Goal: Find specific page/section: Find specific page/section

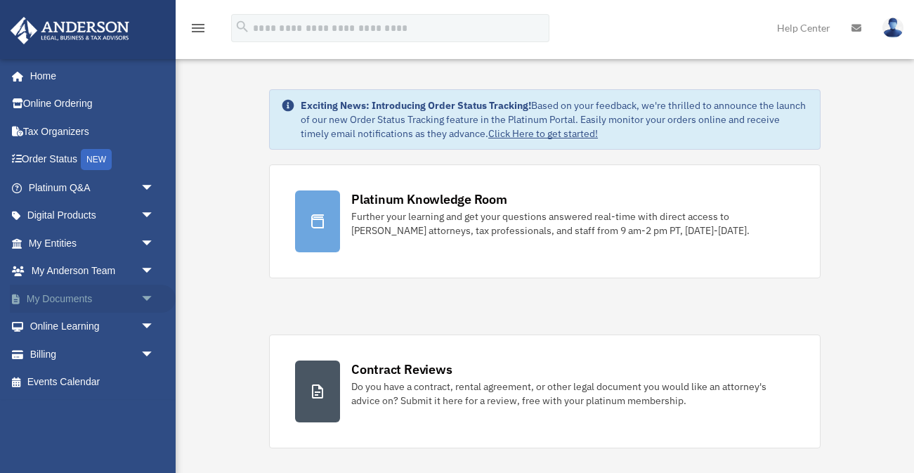
click at [66, 296] on link "My Documents arrow_drop_down" at bounding box center [93, 298] width 166 height 28
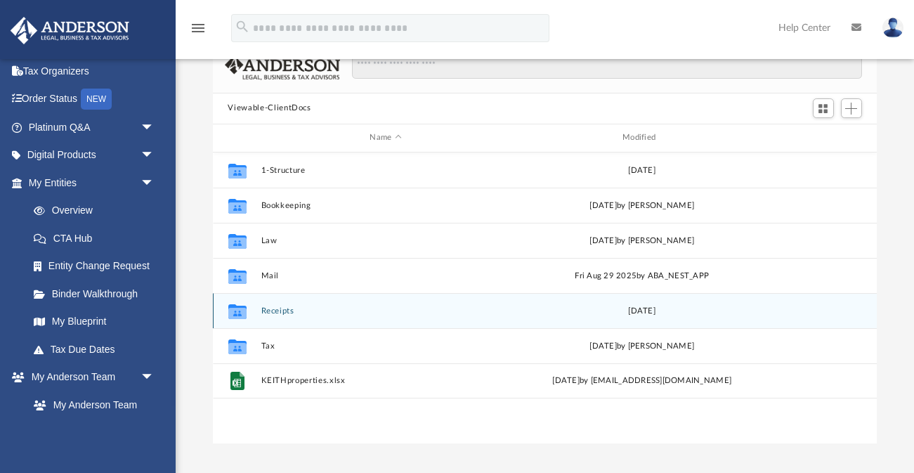
scroll to position [101, 0]
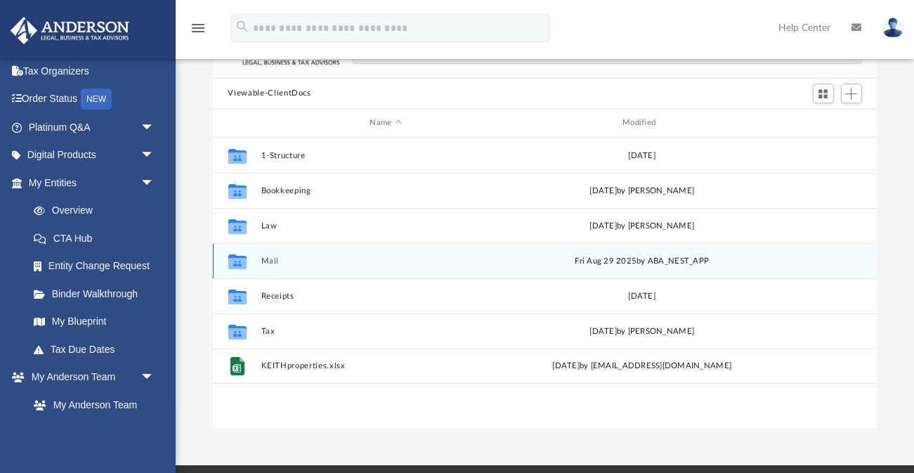
click at [266, 260] on button "Mail" at bounding box center [386, 260] width 250 height 9
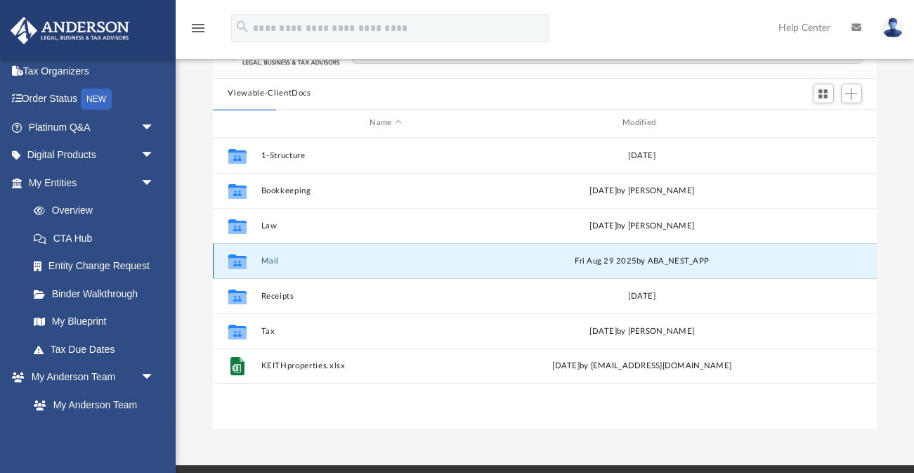
click at [237, 261] on icon "grid" at bounding box center [237, 262] width 18 height 11
click at [271, 261] on button "Mail" at bounding box center [386, 260] width 250 height 9
click at [572, 262] on div "Fri Aug 29 2025 by ABA_NEST_APP" at bounding box center [641, 260] width 250 height 13
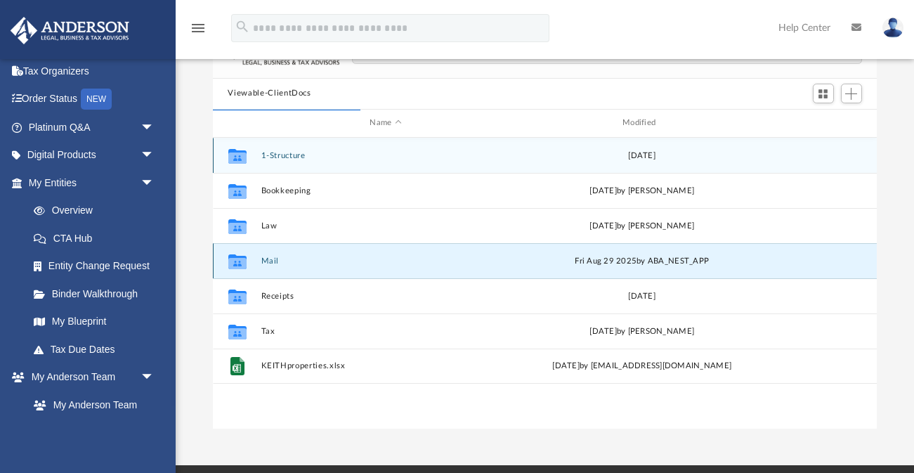
click at [268, 261] on button "Mail" at bounding box center [386, 260] width 250 height 9
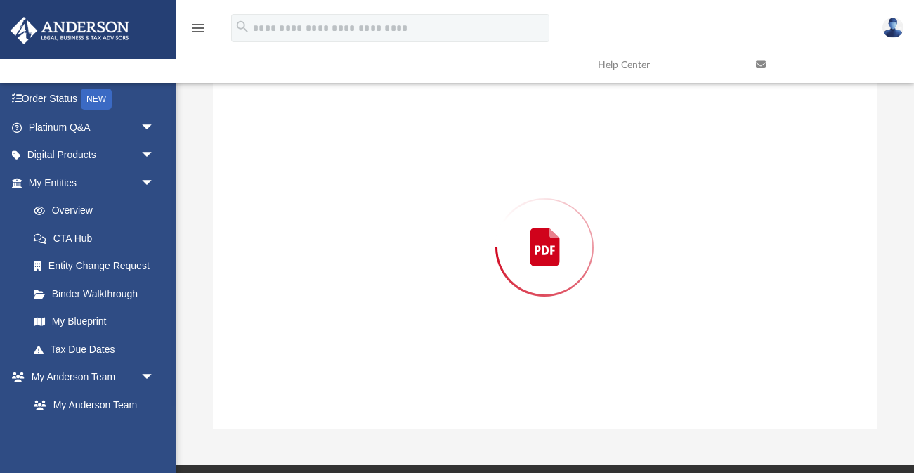
scroll to position [1, 1]
click at [268, 261] on div "Preview" at bounding box center [545, 247] width 665 height 362
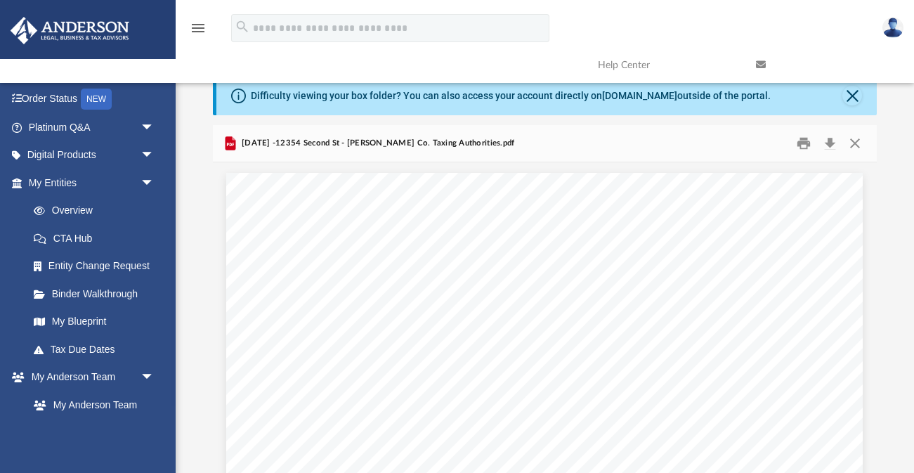
scroll to position [0, 0]
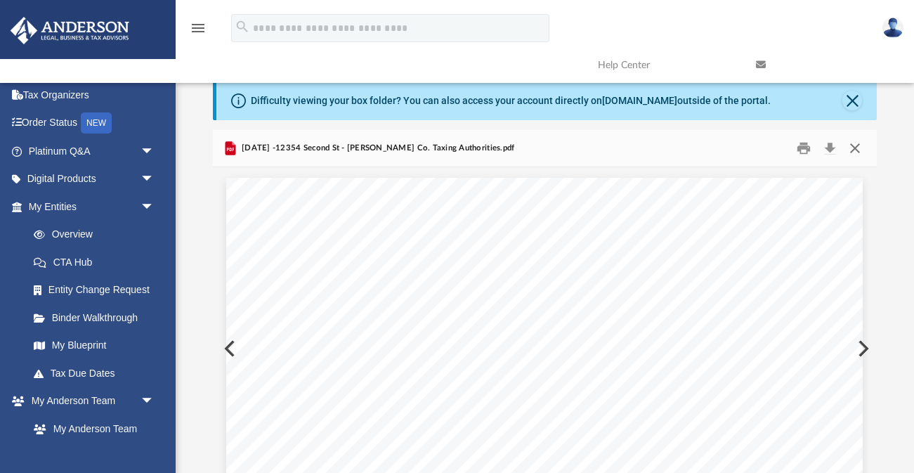
click at [855, 146] on button "Close" at bounding box center [854, 148] width 25 height 22
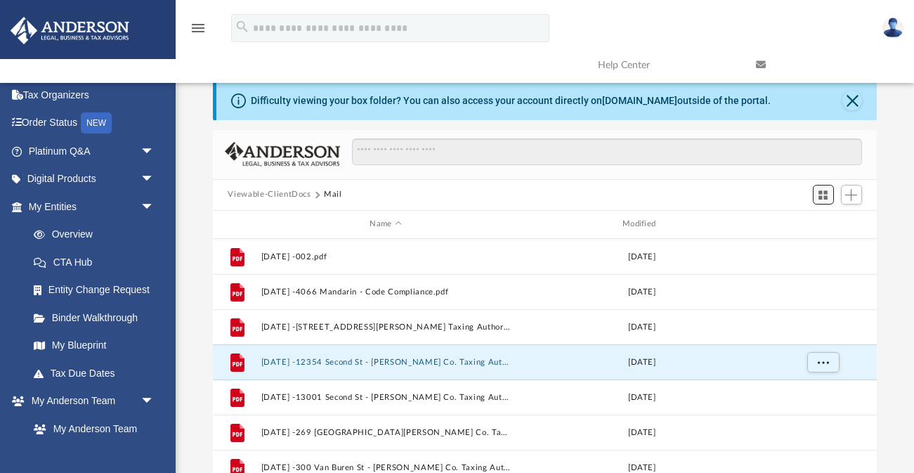
click at [822, 192] on span "Switch to Grid View" at bounding box center [823, 195] width 12 height 12
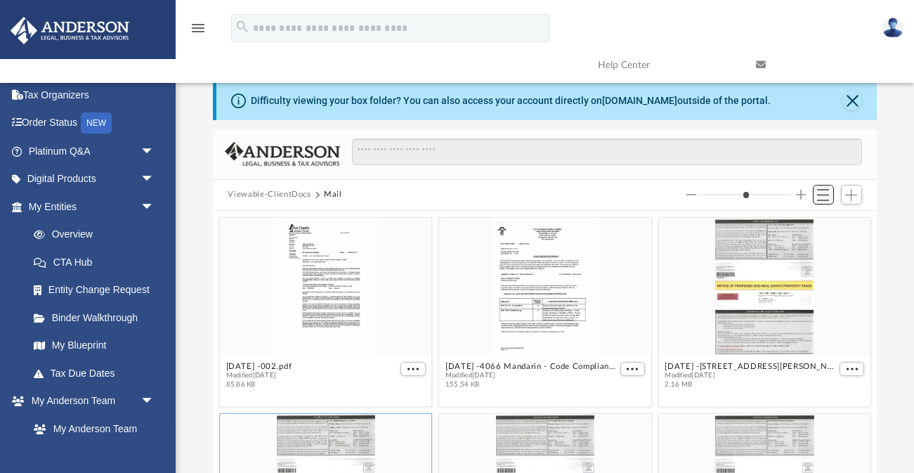
scroll to position [276, 665]
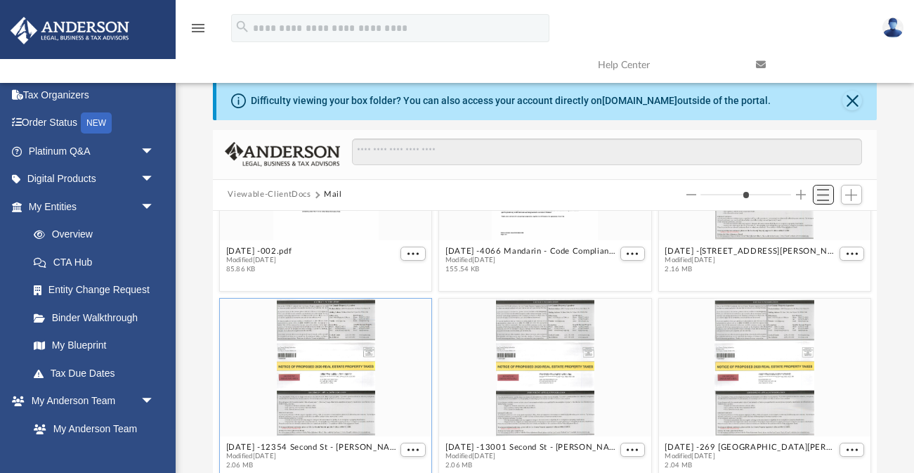
click at [822, 192] on span "Switch to List View" at bounding box center [823, 195] width 12 height 12
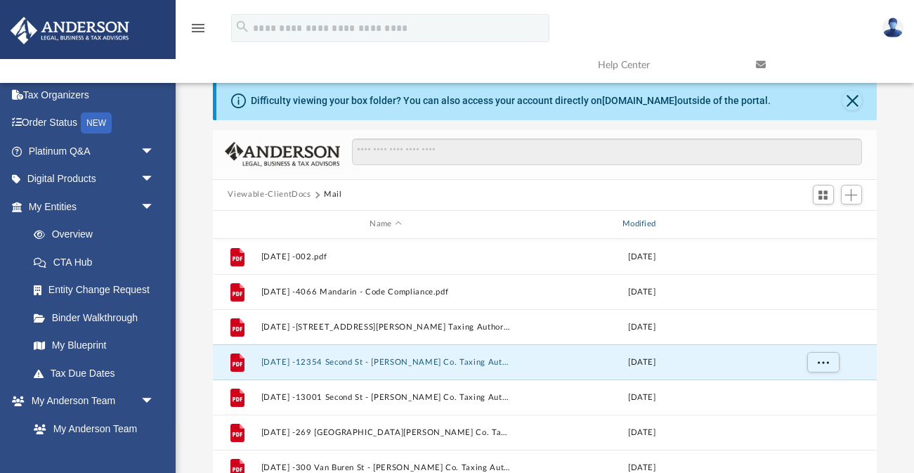
click at [652, 223] on div "Modified" at bounding box center [641, 224] width 250 height 13
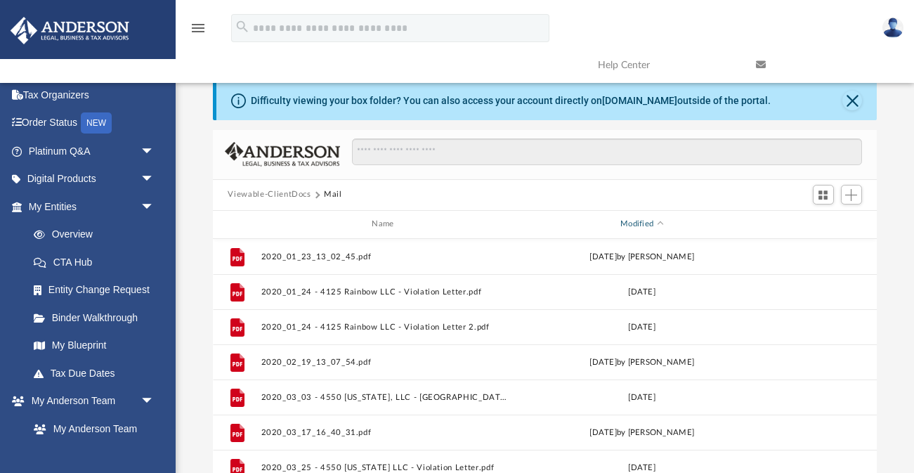
click at [641, 224] on div "Modified" at bounding box center [641, 224] width 250 height 13
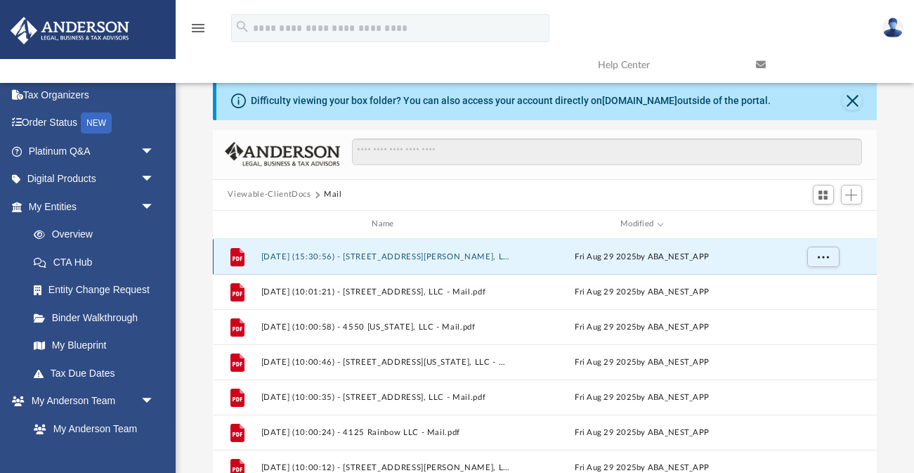
click at [438, 259] on button "2025.08.29 (15:30:56) - 4783 Tammie Lane, LLC - Mail.pdf" at bounding box center [386, 255] width 250 height 9
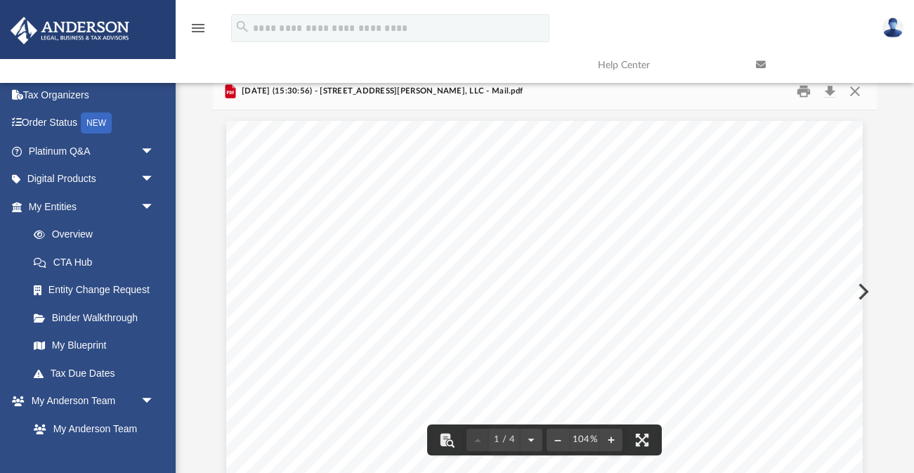
scroll to position [0, 0]
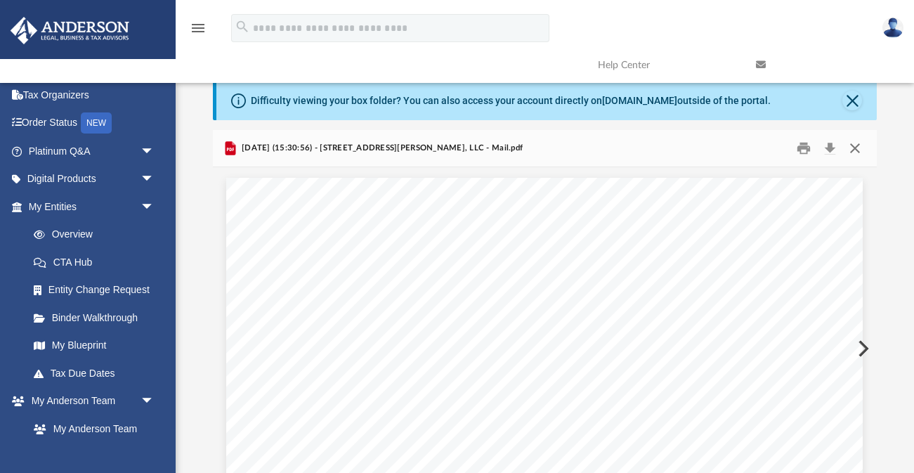
click at [857, 147] on button "Close" at bounding box center [854, 148] width 25 height 22
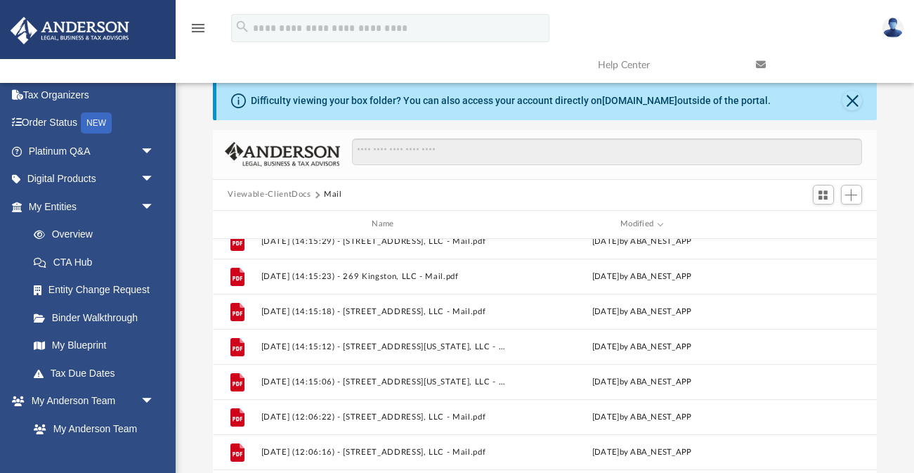
scroll to position [524, 0]
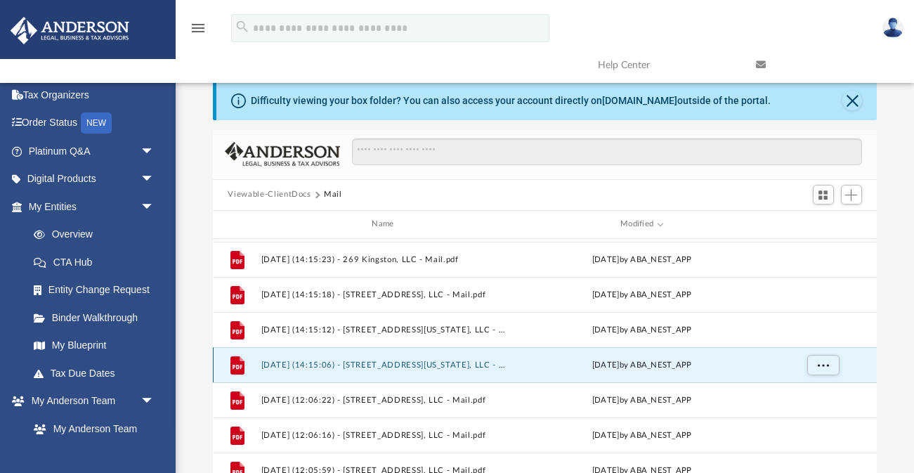
click at [369, 362] on button "2025.08.28 (14:15:06) - 3534 Tennessee Way, LLC - Mail.pdf" at bounding box center [386, 364] width 250 height 9
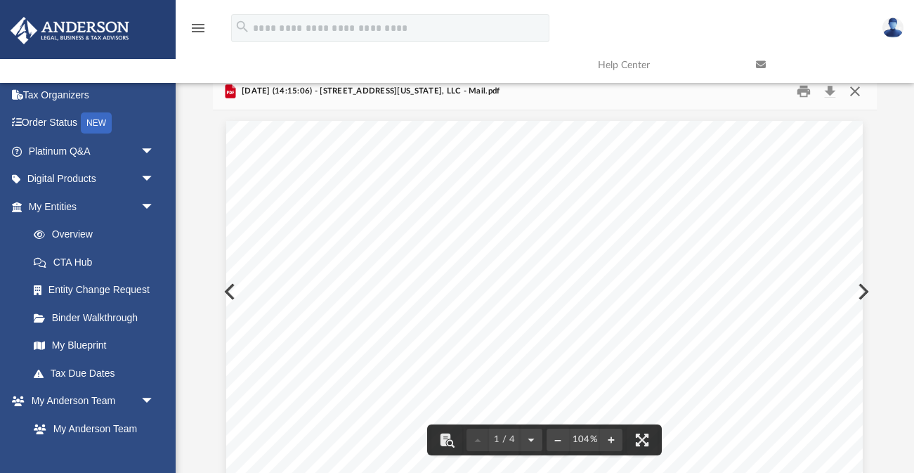
click at [853, 93] on button "Close" at bounding box center [854, 91] width 25 height 22
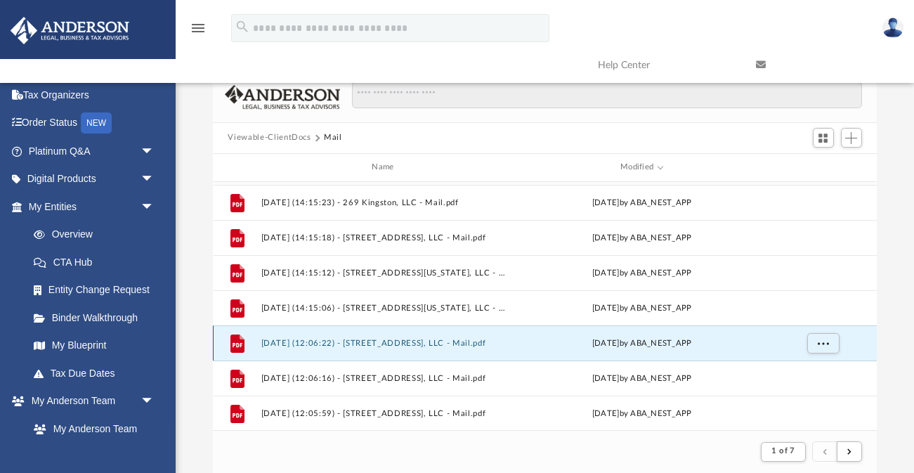
click at [405, 343] on button "2025.08.18 (12:06:22) - 300 Van Buren St, LLC - Mail.pdf" at bounding box center [386, 342] width 250 height 9
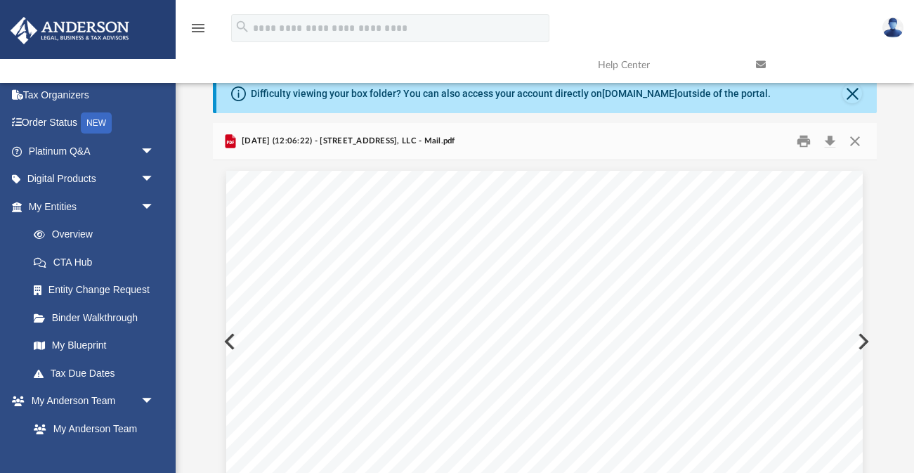
scroll to position [0, 0]
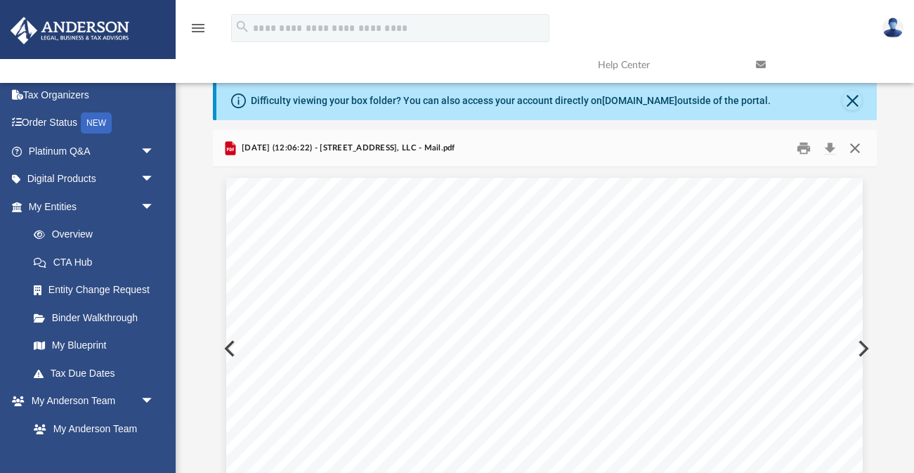
click at [854, 145] on button "Close" at bounding box center [854, 148] width 25 height 22
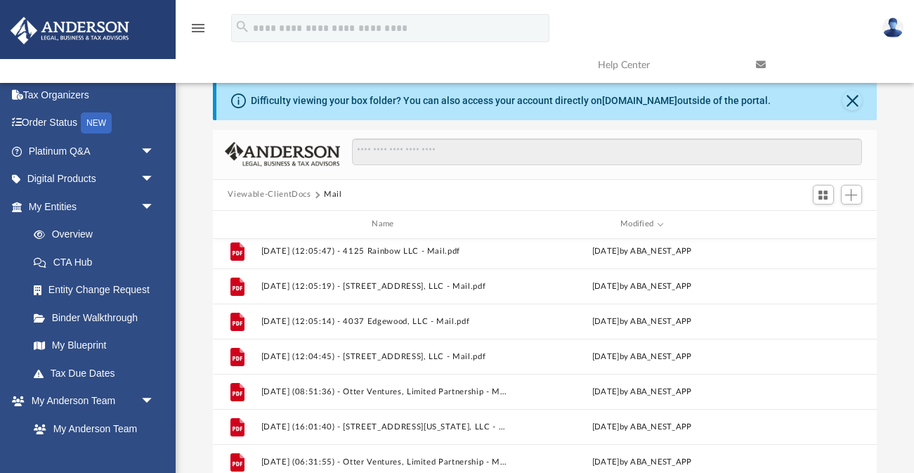
scroll to position [780, 0]
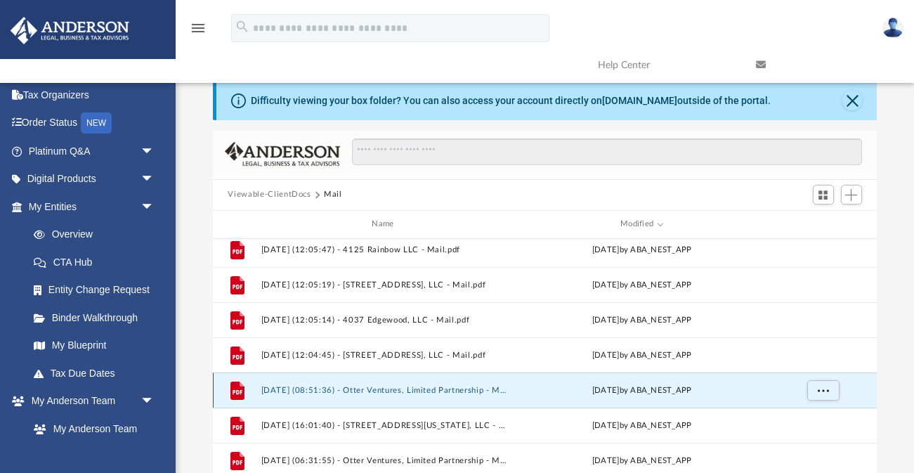
click at [400, 388] on button "2025.07.25 (08:51:36) - Otter Ventures, Limited Partnership - Mail from Ms. H. …" at bounding box center [386, 389] width 250 height 9
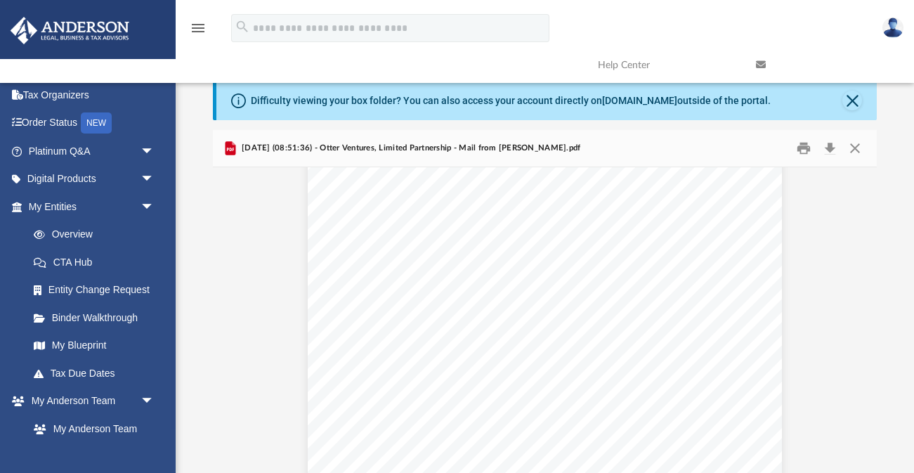
scroll to position [0, 0]
click at [856, 146] on button "Close" at bounding box center [854, 148] width 25 height 22
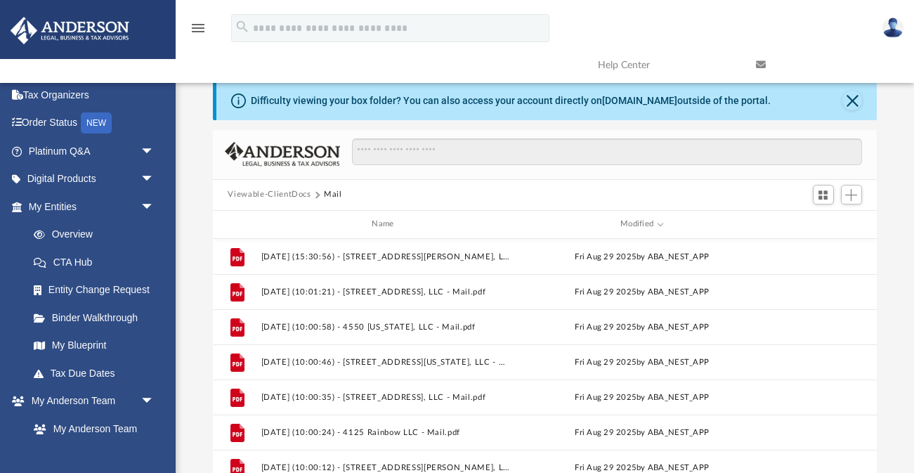
click at [265, 194] on button "Viewable-ClientDocs" at bounding box center [269, 194] width 83 height 13
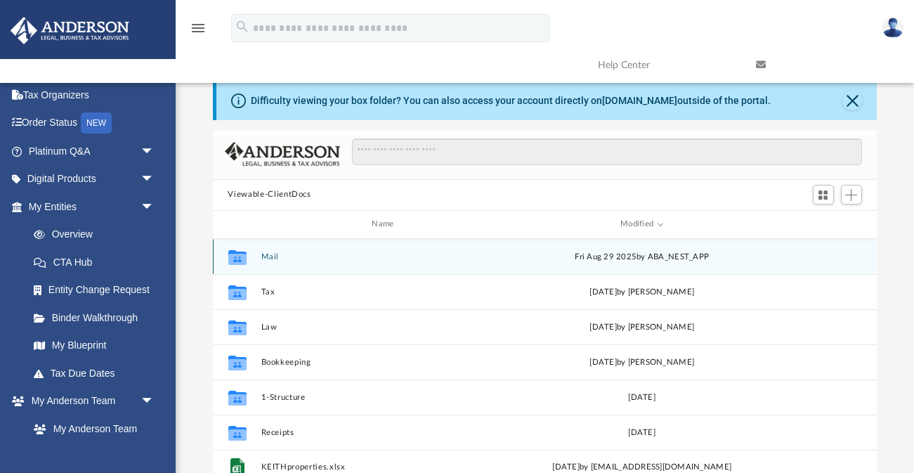
scroll to position [319, 665]
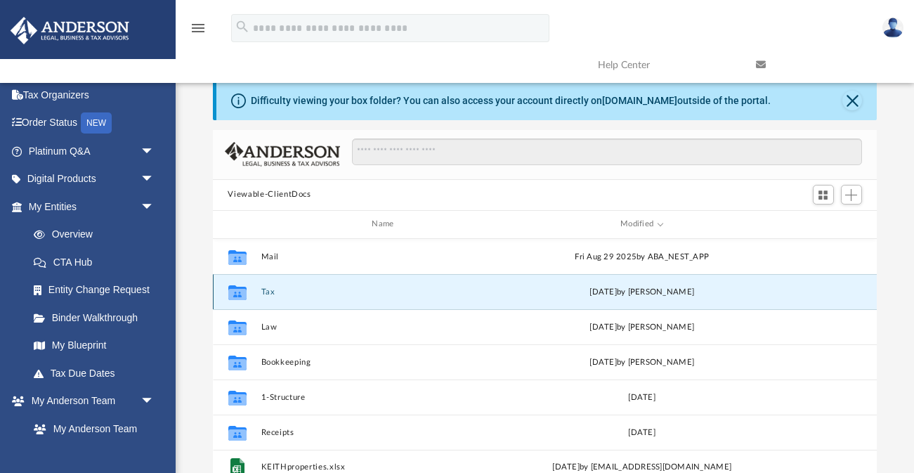
click at [266, 290] on button "Tax" at bounding box center [386, 291] width 250 height 9
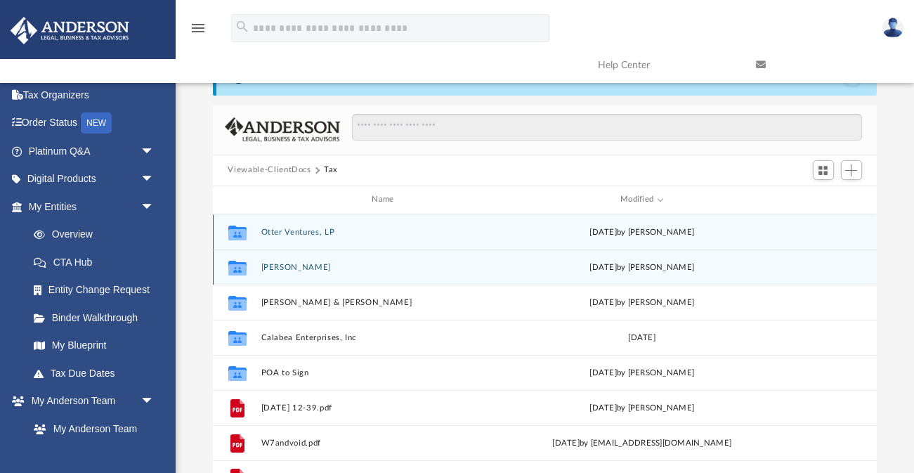
scroll to position [35, 0]
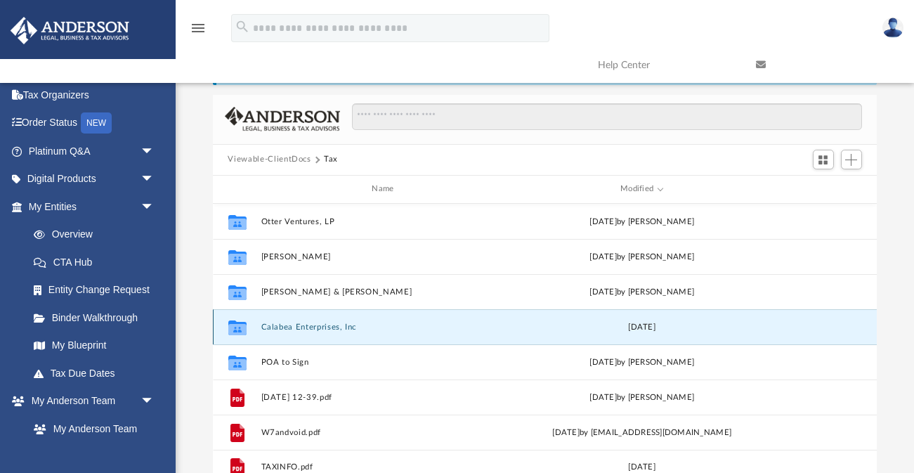
click at [297, 327] on button "Calabea Enterprises, Inc" at bounding box center [386, 326] width 250 height 9
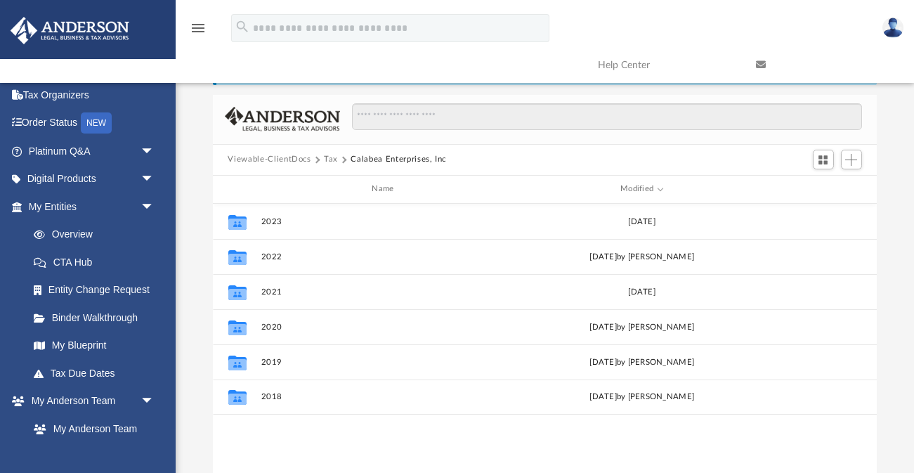
click at [329, 159] on button "Tax" at bounding box center [331, 159] width 14 height 13
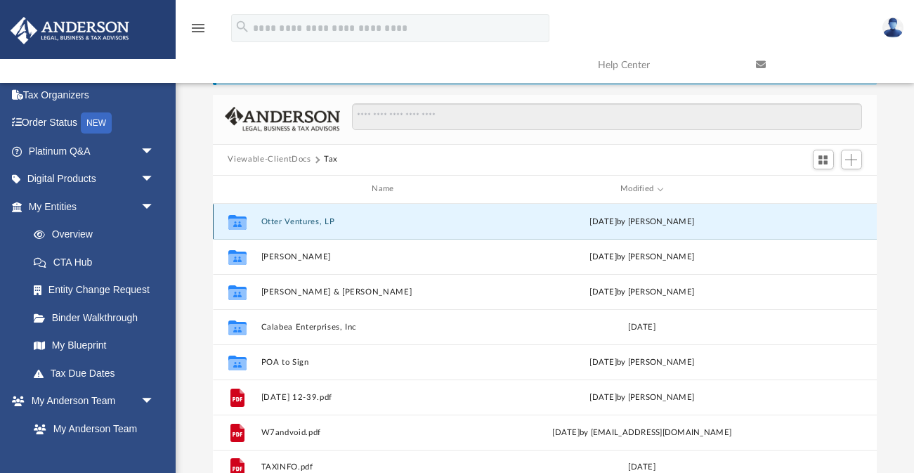
click at [309, 220] on button "Otter Ventures, LP" at bounding box center [386, 220] width 250 height 9
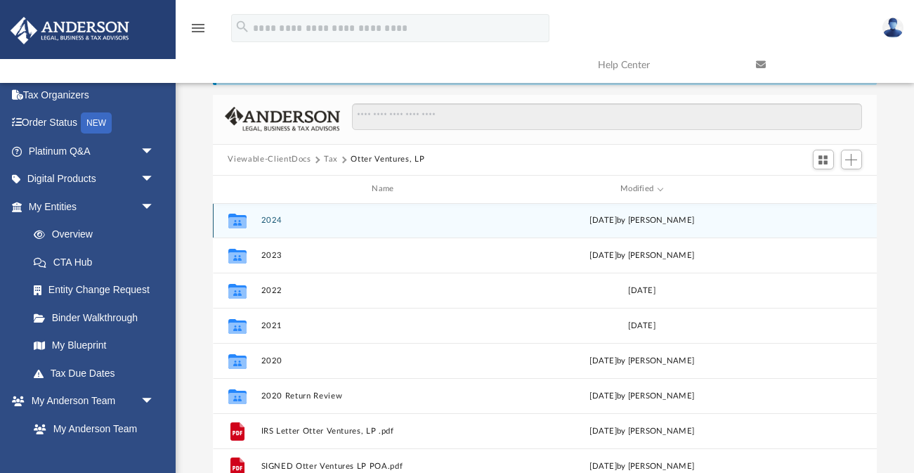
scroll to position [0, 0]
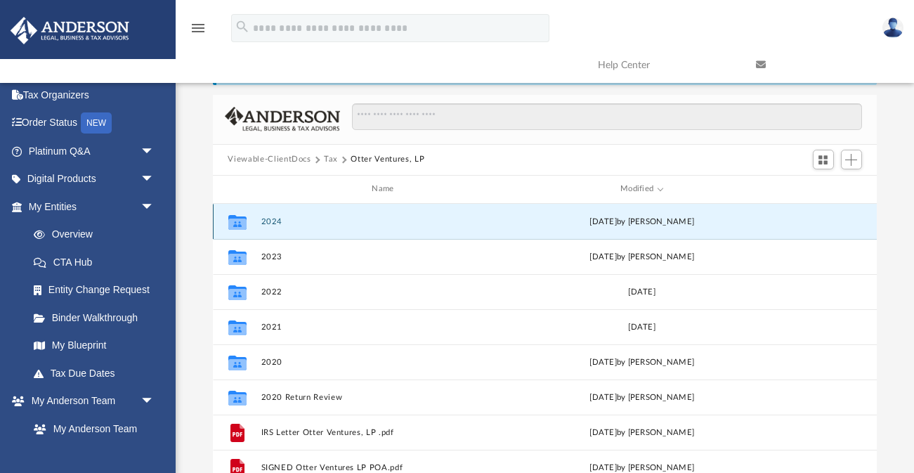
click at [276, 219] on button "2024" at bounding box center [386, 220] width 250 height 9
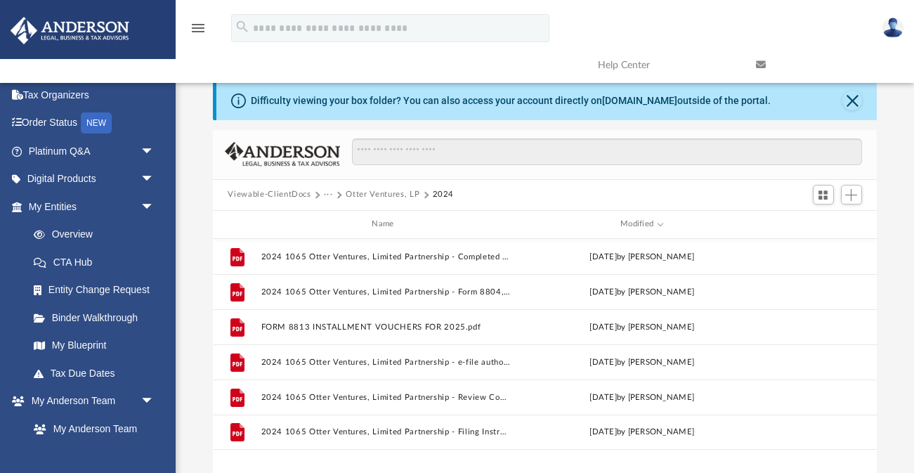
click at [378, 197] on button "Otter Ventures, LP" at bounding box center [383, 194] width 74 height 13
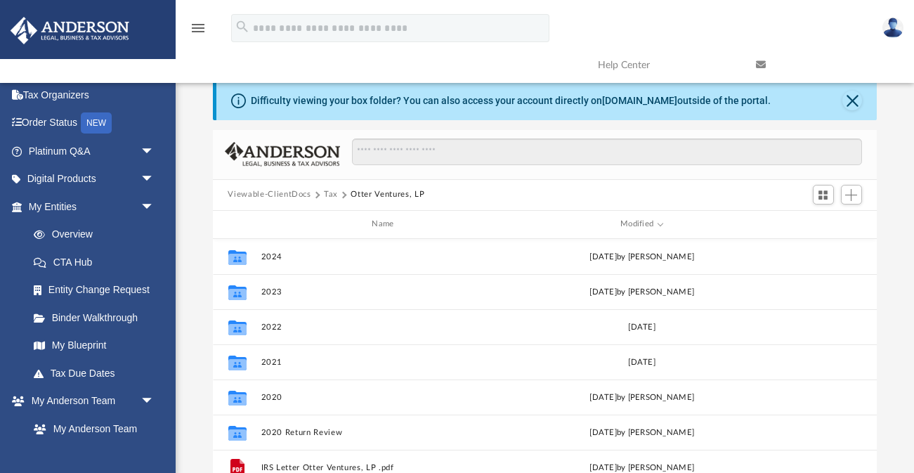
click at [332, 194] on button "Tax" at bounding box center [331, 194] width 14 height 13
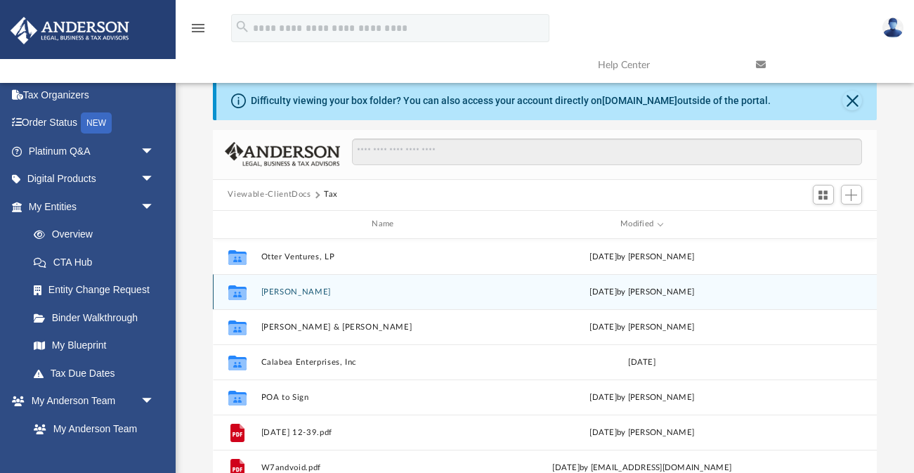
click at [330, 287] on button "Rich, Darrell" at bounding box center [386, 291] width 250 height 9
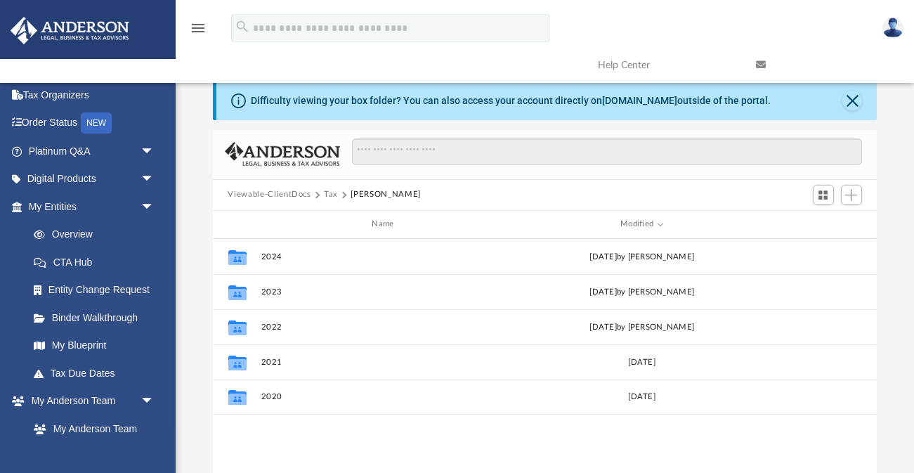
click at [329, 195] on button "Tax" at bounding box center [331, 194] width 14 height 13
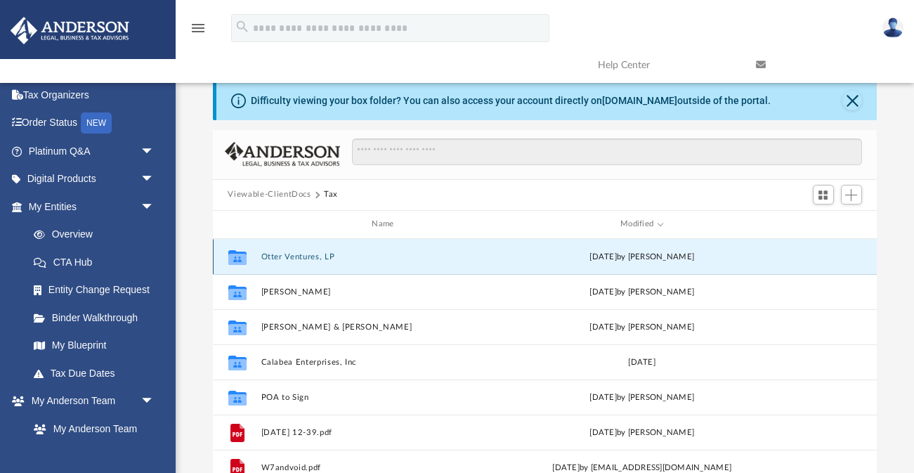
click at [301, 254] on button "Otter Ventures, LP" at bounding box center [386, 255] width 250 height 9
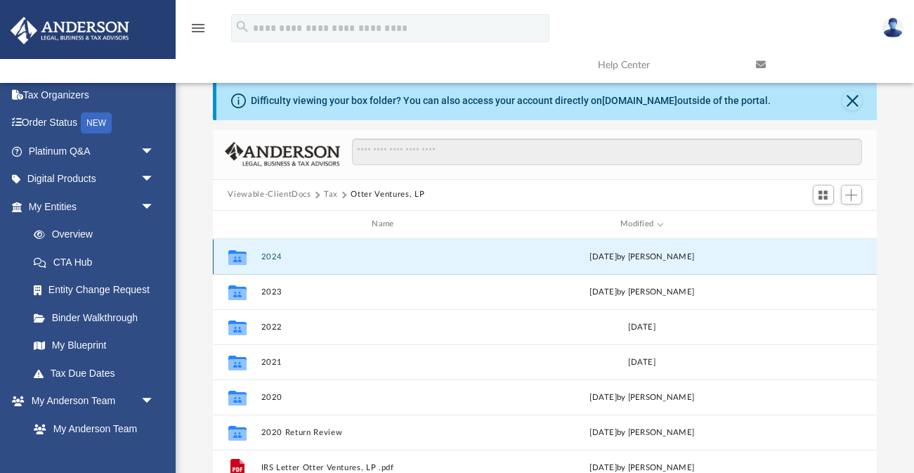
click at [270, 255] on button "2024" at bounding box center [386, 255] width 250 height 9
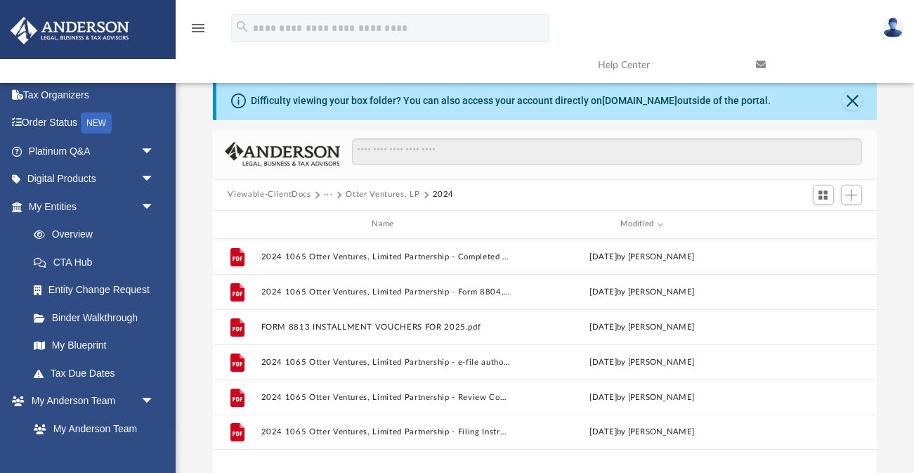
click at [284, 192] on button "Viewable-ClientDocs" at bounding box center [269, 194] width 83 height 13
